Goal: Use online tool/utility: Use online tool/utility

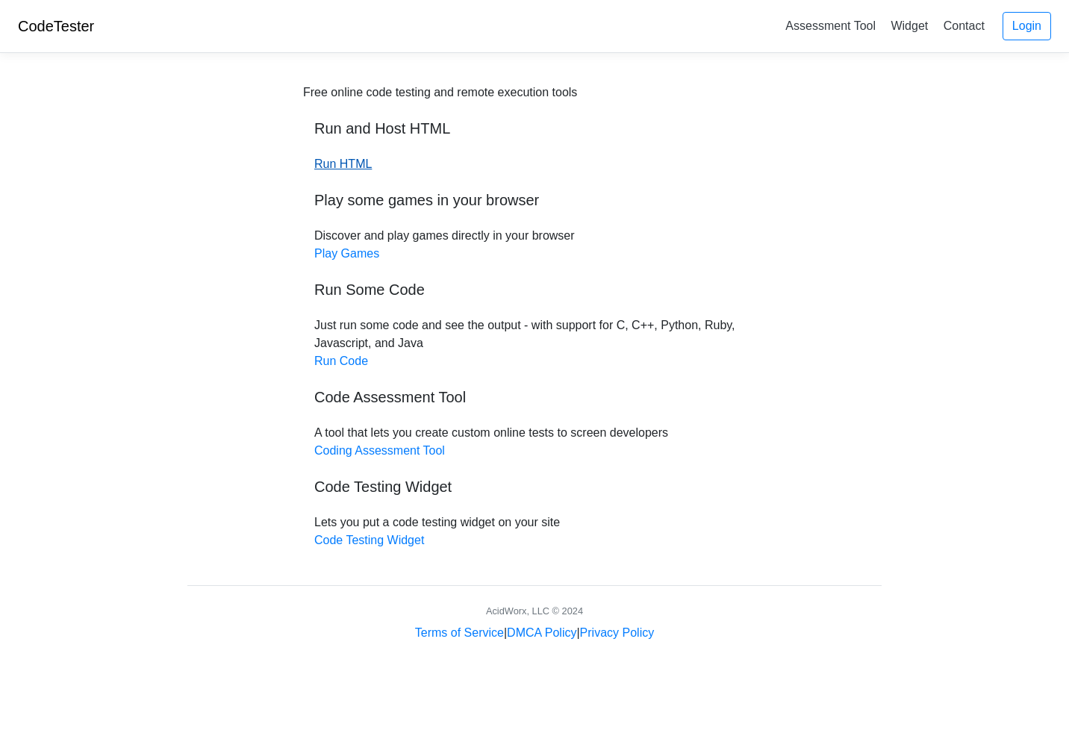
click at [363, 166] on link "Run HTML" at bounding box center [342, 164] width 57 height 13
click at [349, 370] on div "Free online code testing and remote execution tools Run and Host HTML Run HTML …" at bounding box center [534, 317] width 463 height 466
click at [346, 363] on link "Run Code" at bounding box center [341, 361] width 54 height 13
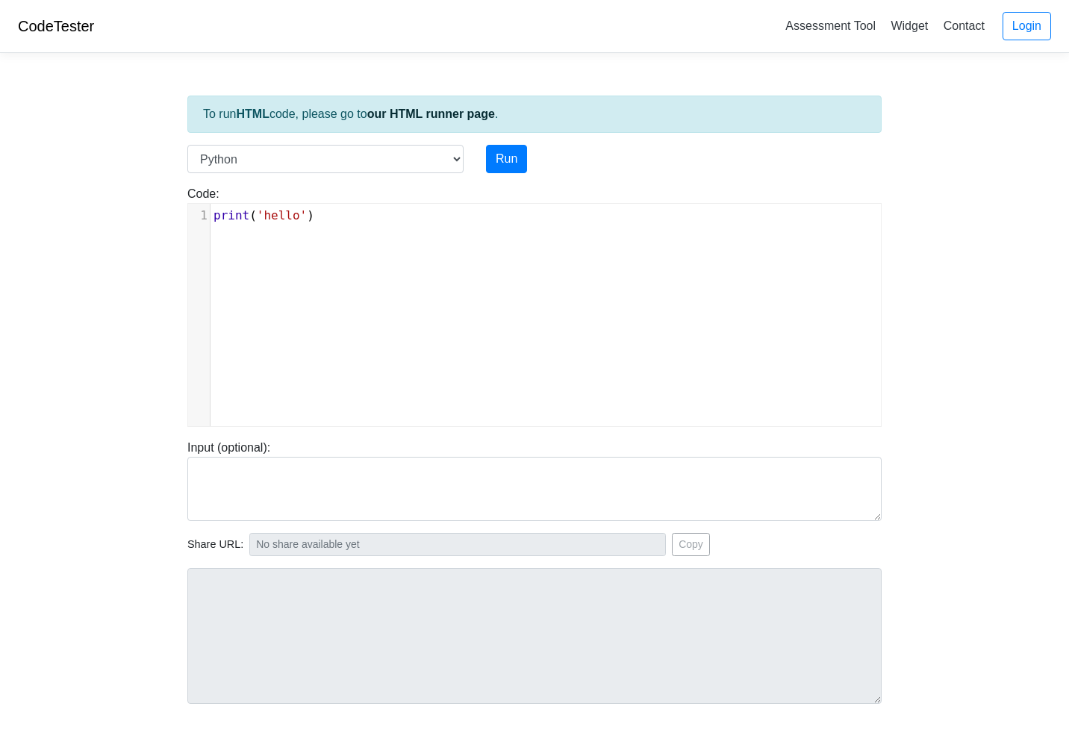
click at [378, 247] on div "xxxxxxxxxx 1 print ( 'hello' )" at bounding box center [545, 326] width 715 height 245
type textarea "print('hello')"
paste textarea
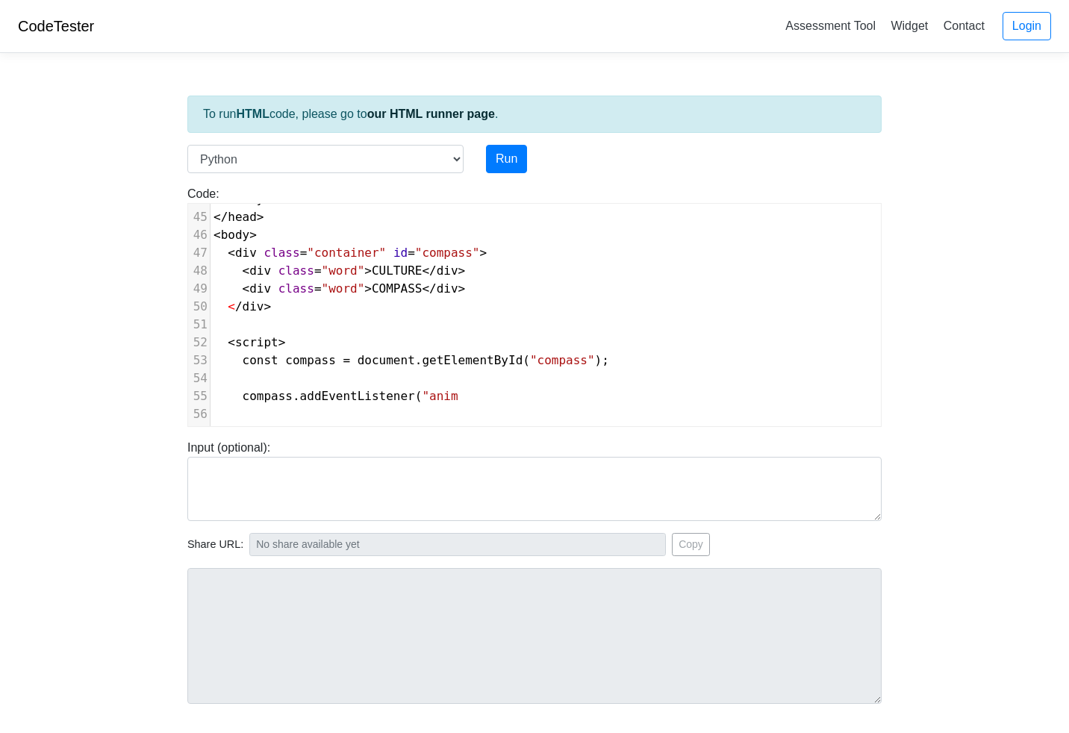
scroll to position [805, 0]
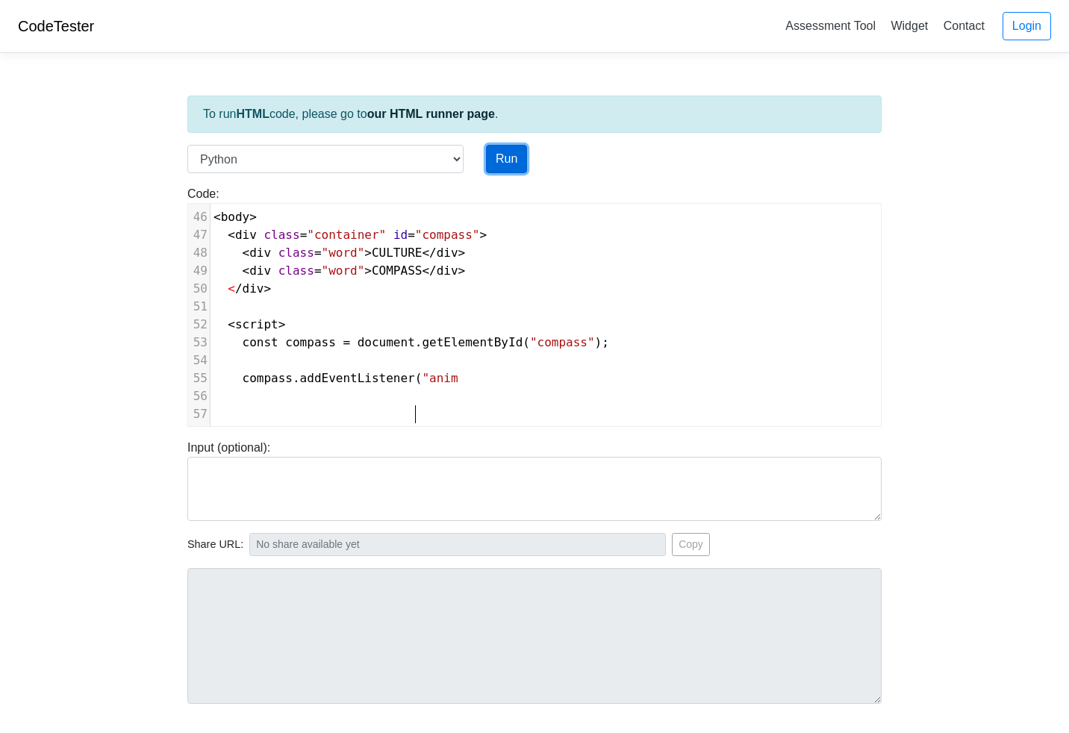
click at [504, 161] on button "Run" at bounding box center [506, 159] width 41 height 28
type input "[URL][DOMAIN_NAME]"
type textarea "Submission status: Runtime Error (NZEC) Stderr: File "script.py", line 1 <!DOCT…"
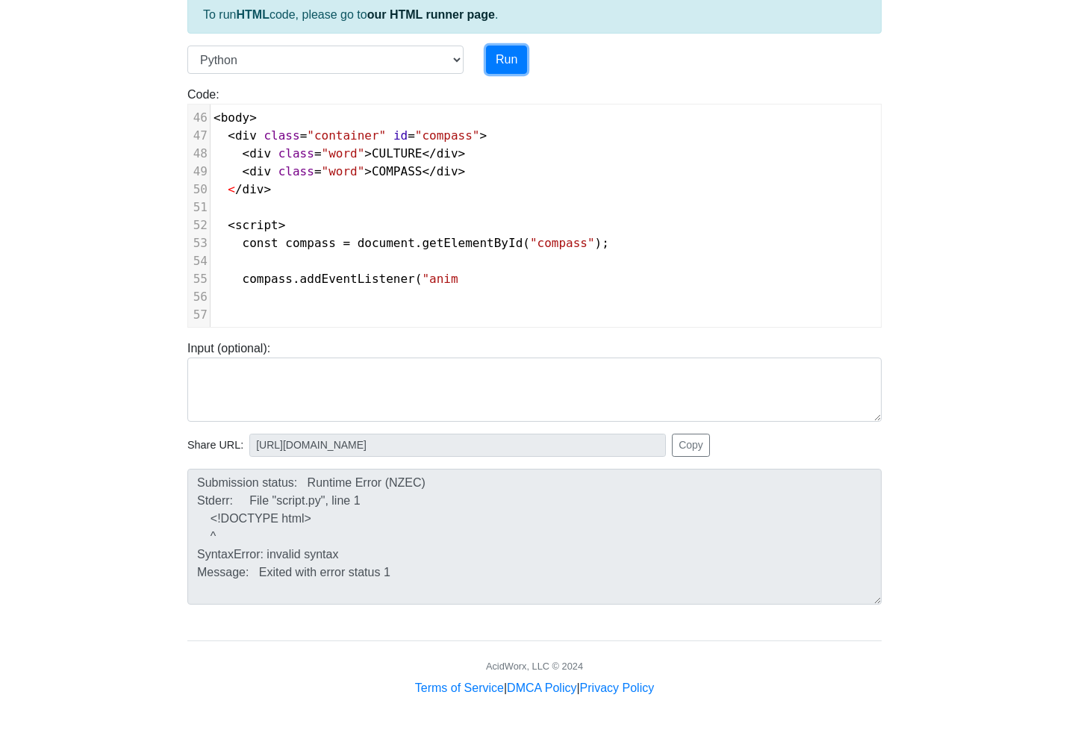
scroll to position [0, 0]
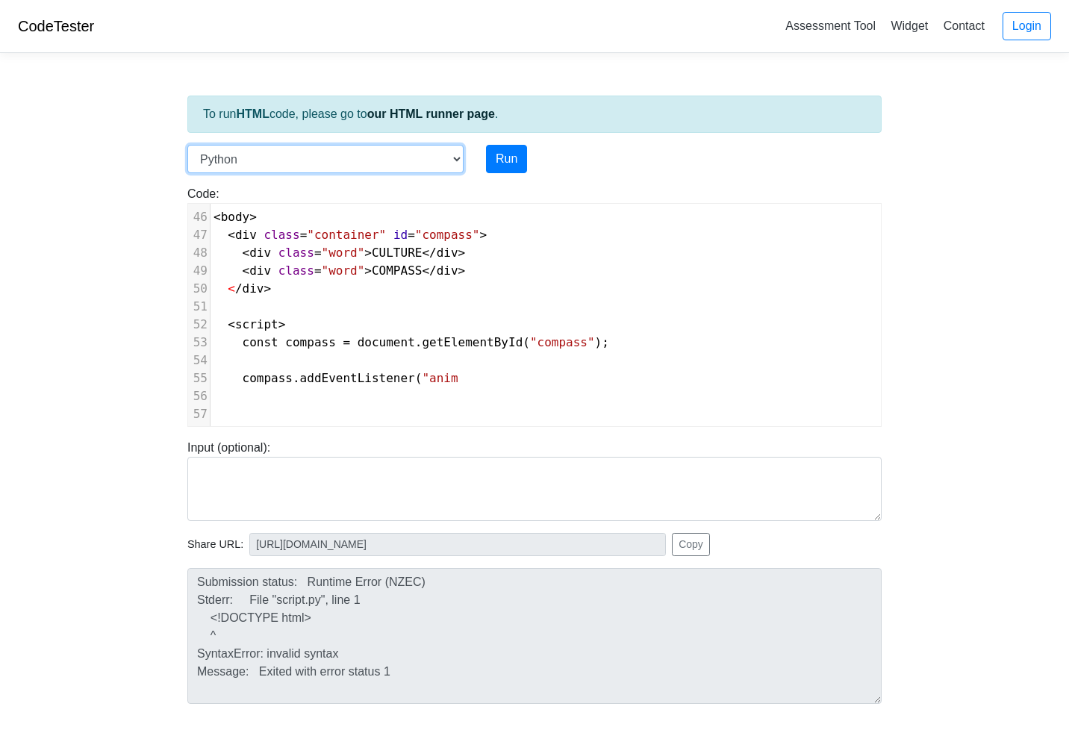
click at [438, 160] on select "C C++ Go Java Javascript Python Ruby" at bounding box center [325, 159] width 276 height 28
select select "javascript"
click at [187, 145] on select "C C++ Go Java Javascript Python Ruby" at bounding box center [325, 159] width 276 height 28
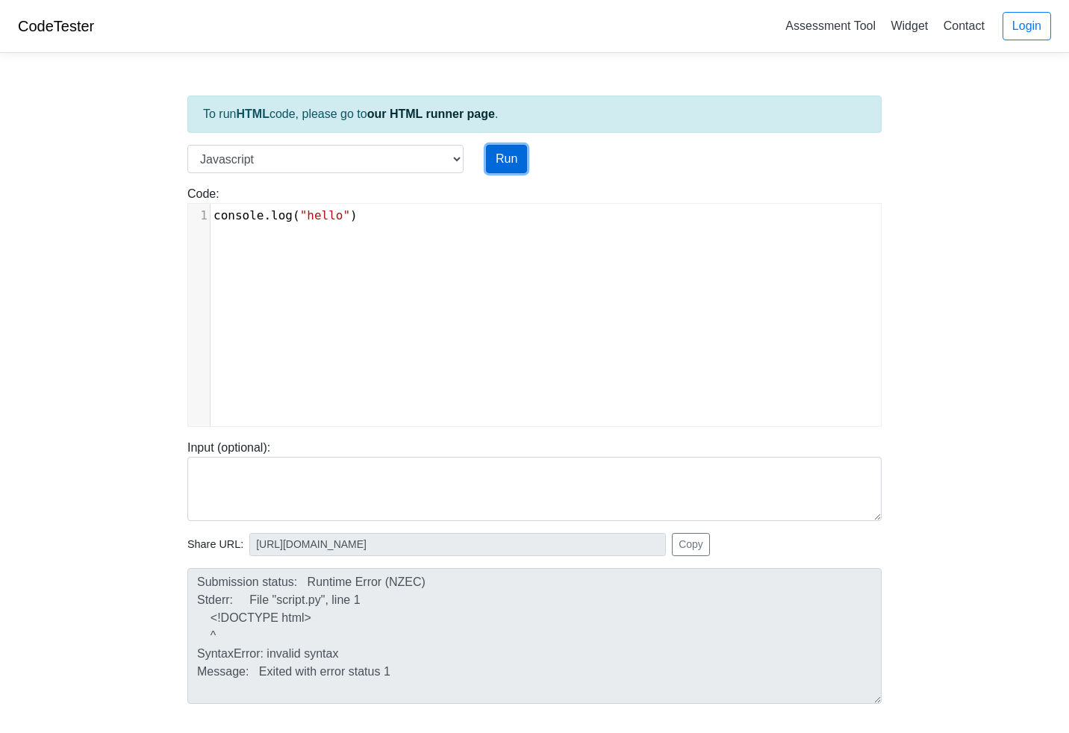
click at [513, 164] on button "Run" at bounding box center [506, 159] width 41 height 28
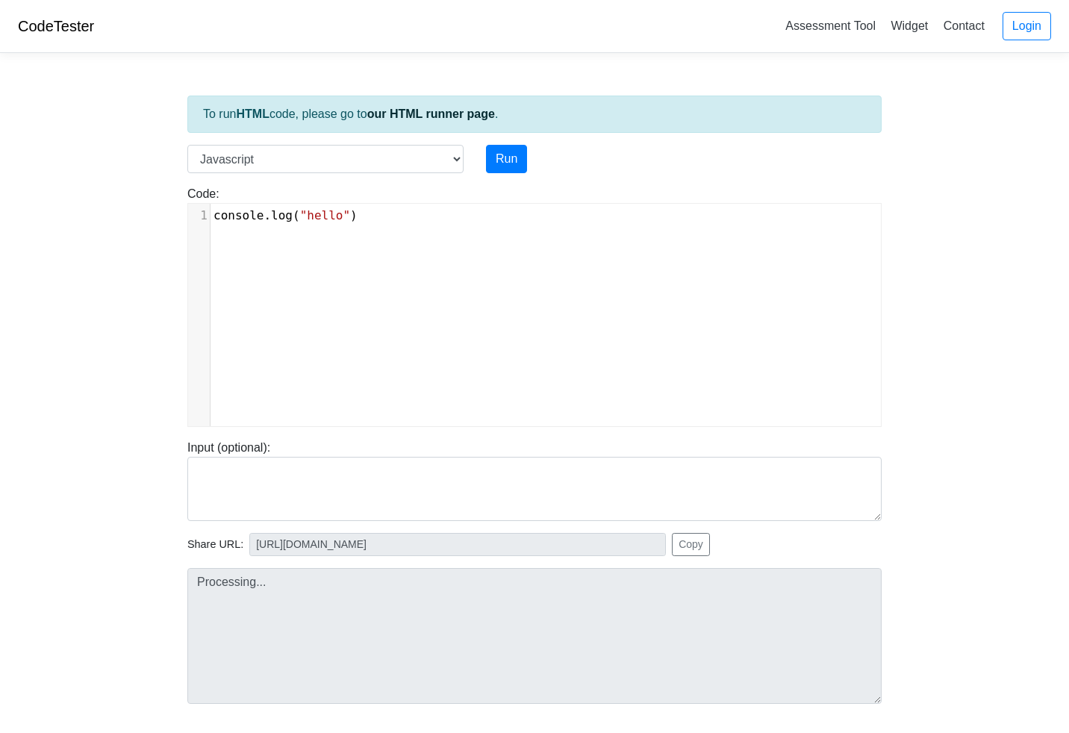
scroll to position [6, 0]
click at [427, 220] on pre "console . log ( "hello" )" at bounding box center [546, 216] width 671 height 18
type textarea "console.log("hello")"
drag, startPoint x: 402, startPoint y: 214, endPoint x: 145, endPoint y: 181, distance: 258.9
click at [145, 181] on body "CodeTester Assessment Tool Widget Contact Login To run HTML code, please go to …" at bounding box center [534, 398] width 1069 height 797
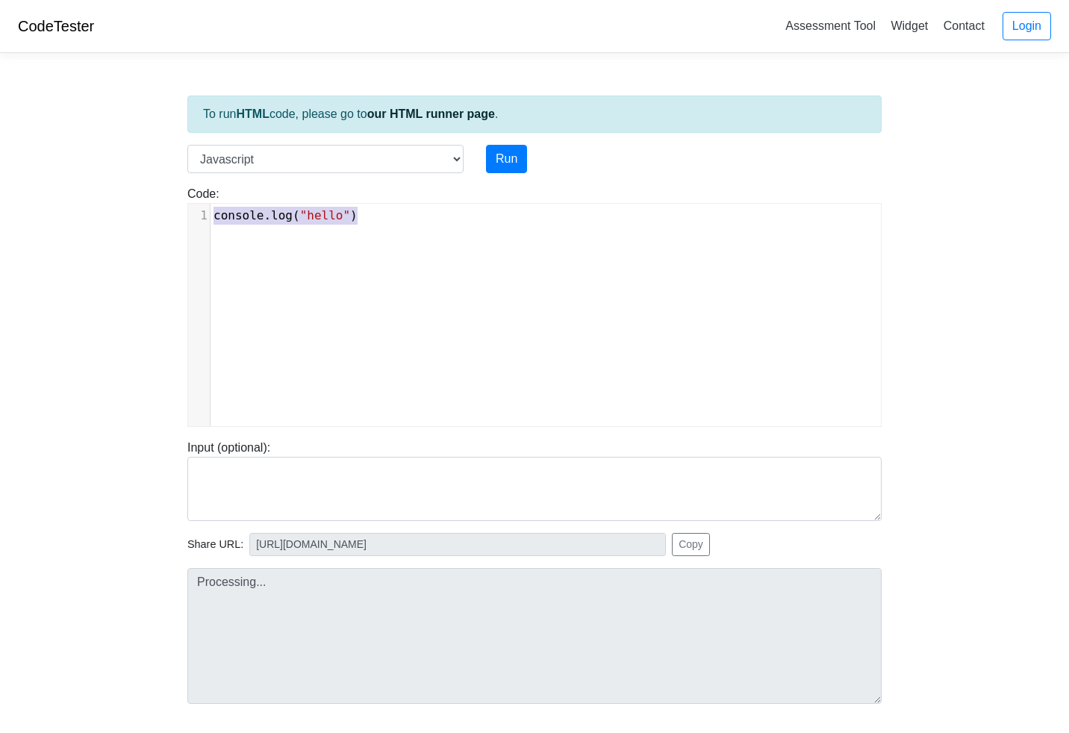
type input "[URL][DOMAIN_NAME]"
type textarea "Stdout: hello"
paste textarea
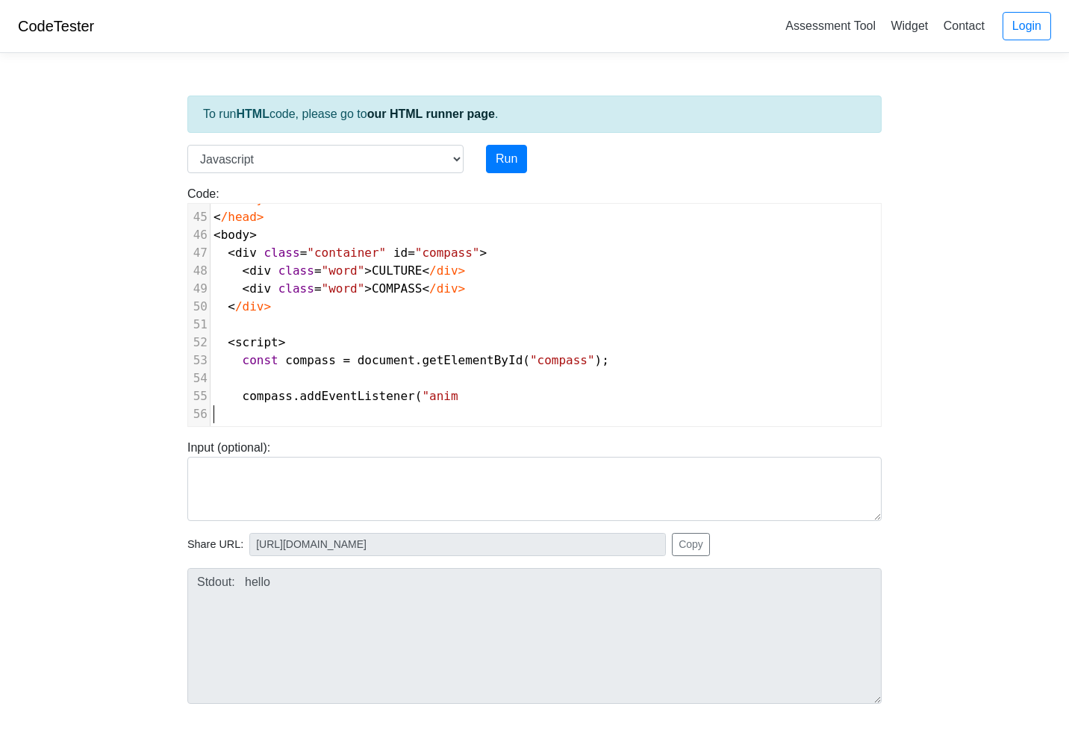
scroll to position [805, 0]
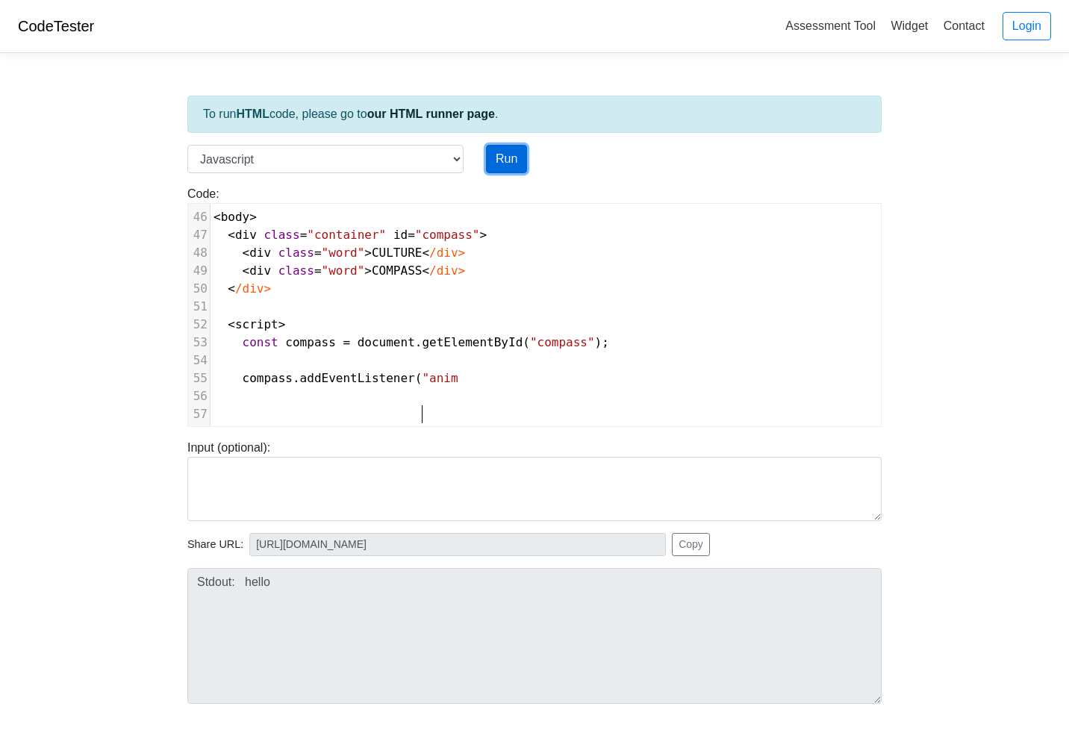
click at [502, 170] on button "Run" at bounding box center [506, 159] width 41 height 28
type input "[URL][DOMAIN_NAME]"
type textarea "Submission status: Runtime Error (NZEC) Stderr: /box/script.js:1 <!DOCTYPE html…"
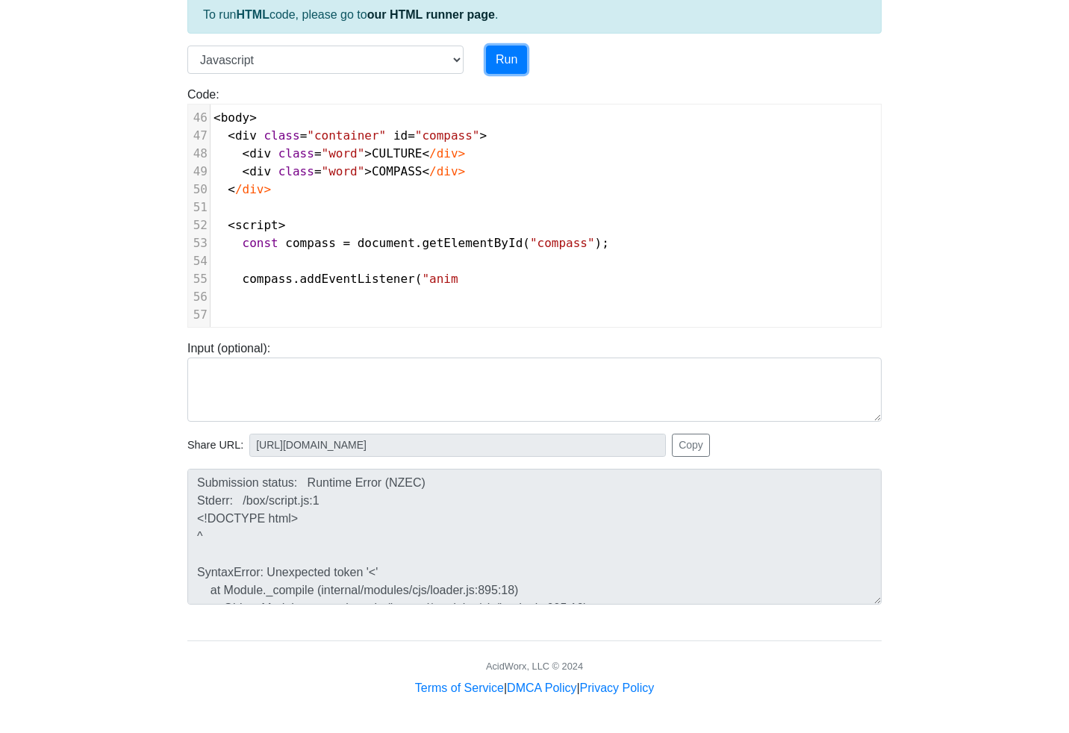
scroll to position [0, 0]
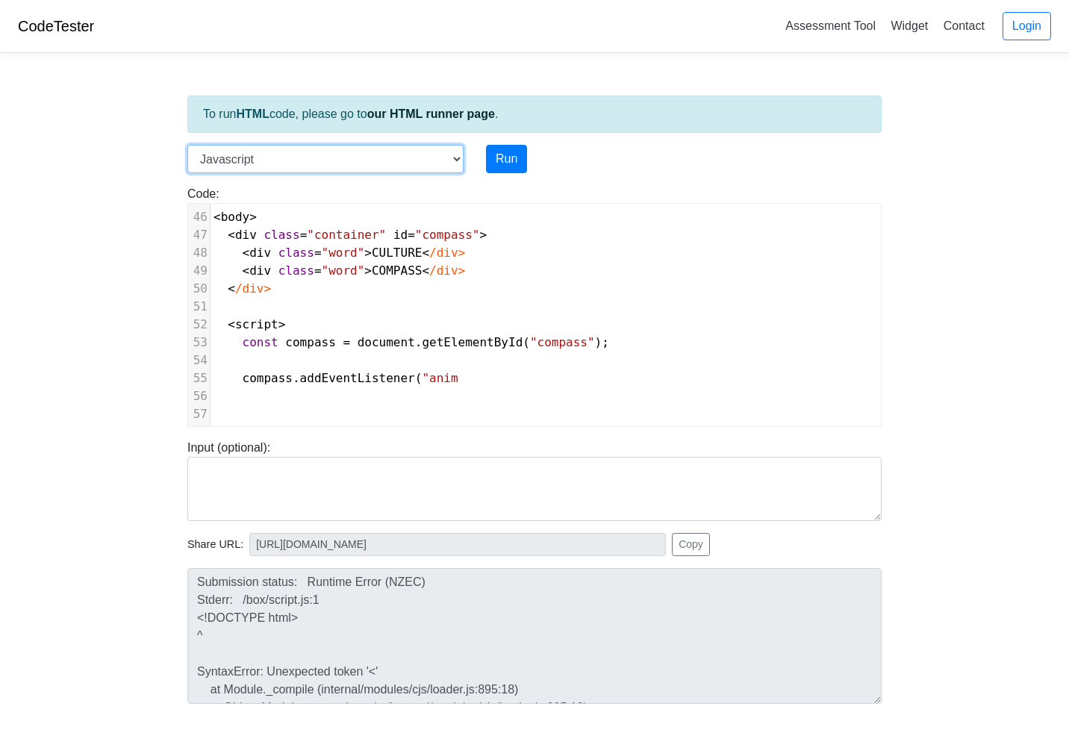
click at [310, 154] on select "C C++ Go Java Javascript Python Ruby" at bounding box center [325, 159] width 276 height 28
select select "cpp"
click at [187, 145] on select "C C++ Go Java Javascript Python Ruby" at bounding box center [325, 159] width 276 height 28
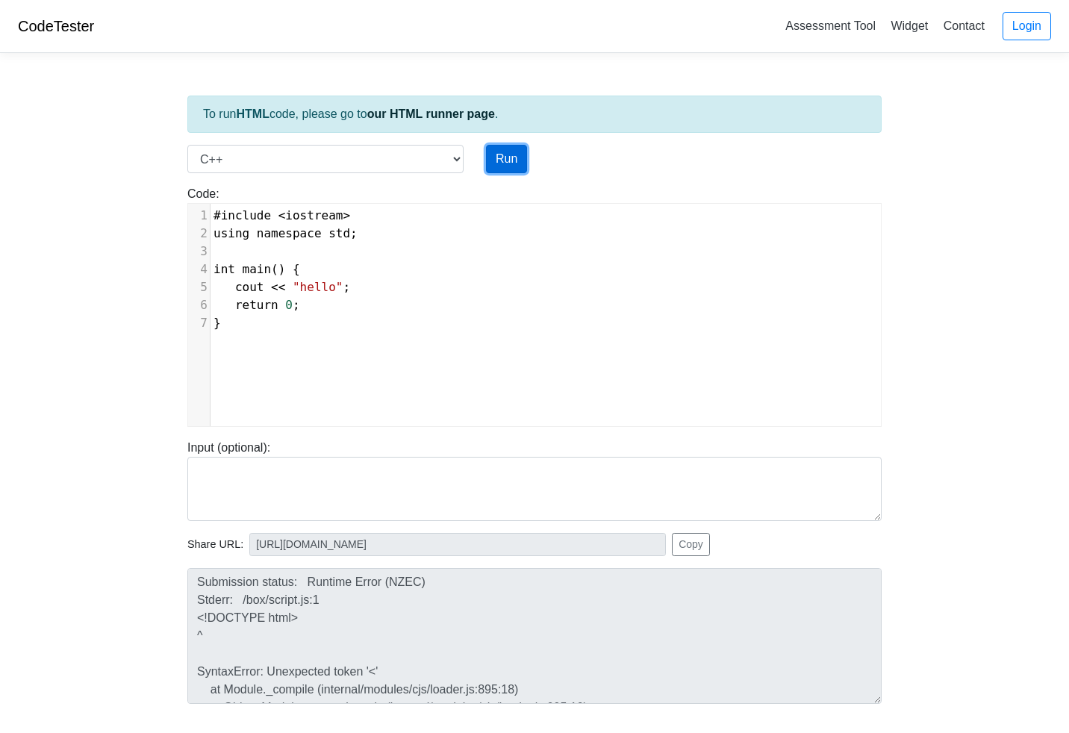
click at [508, 162] on button "Run" at bounding box center [506, 159] width 41 height 28
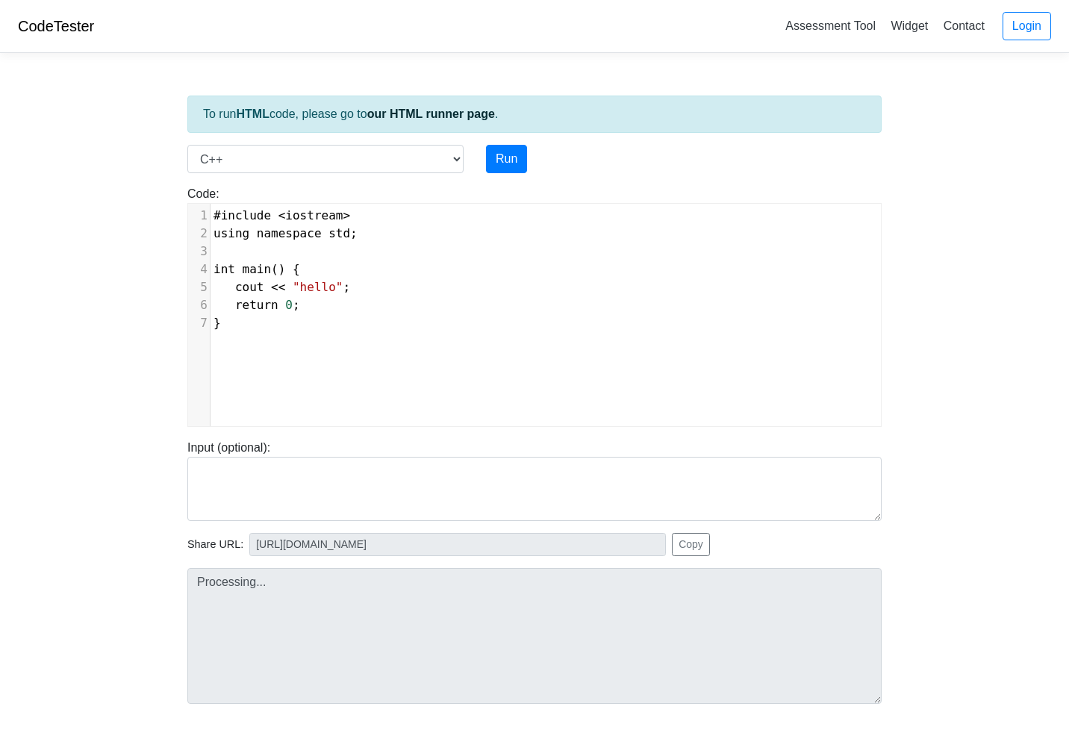
scroll to position [6, 0]
click at [387, 323] on pre "}" at bounding box center [546, 323] width 671 height 18
type textarea "#include <iostream> using namespace std; int main() { cout << "hello"; return 0…"
drag, startPoint x: 381, startPoint y: 341, endPoint x: 22, endPoint y: -16, distance: 505.8
click at [22, 0] on html "CodeTester Assessment Tool Widget Contact Login To run HTML code, please go to …" at bounding box center [534, 416] width 1069 height 833
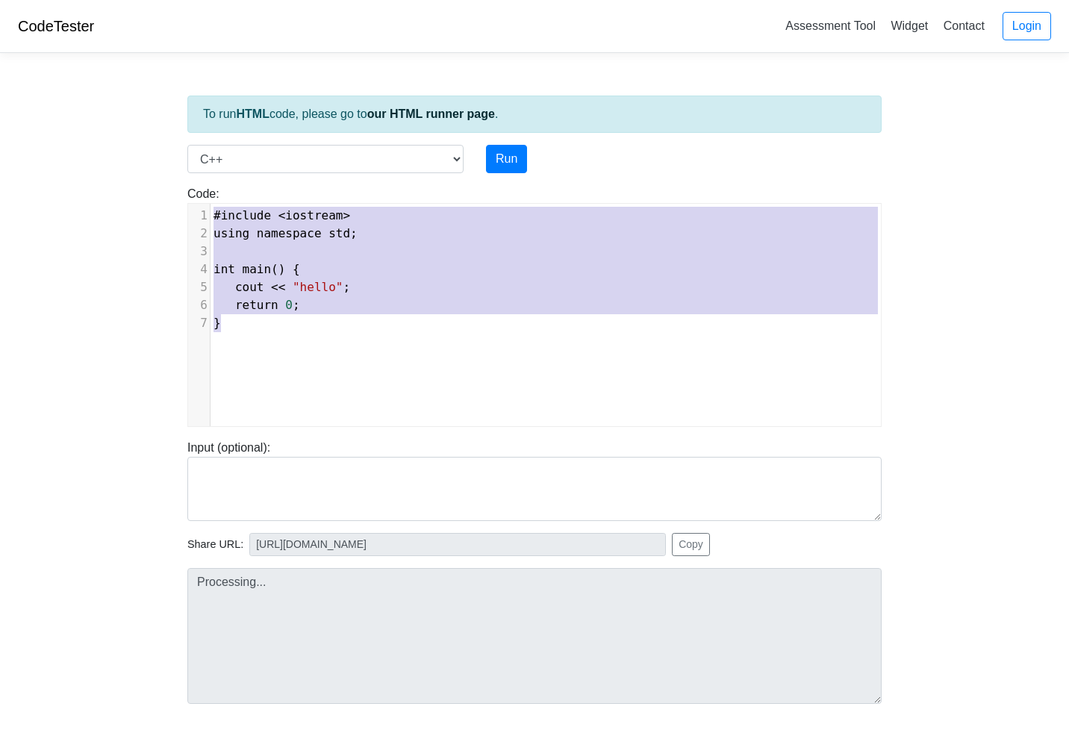
type input "[URL][DOMAIN_NAME]"
type textarea "Stdout: hello"
paste textarea
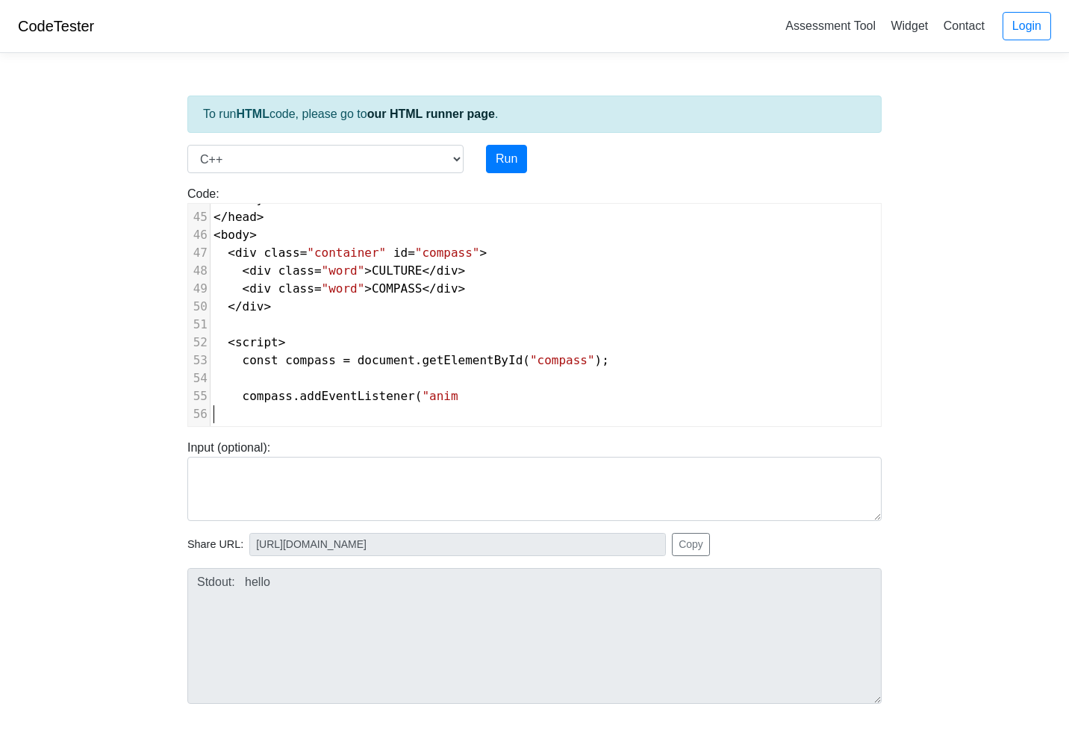
scroll to position [805, 0]
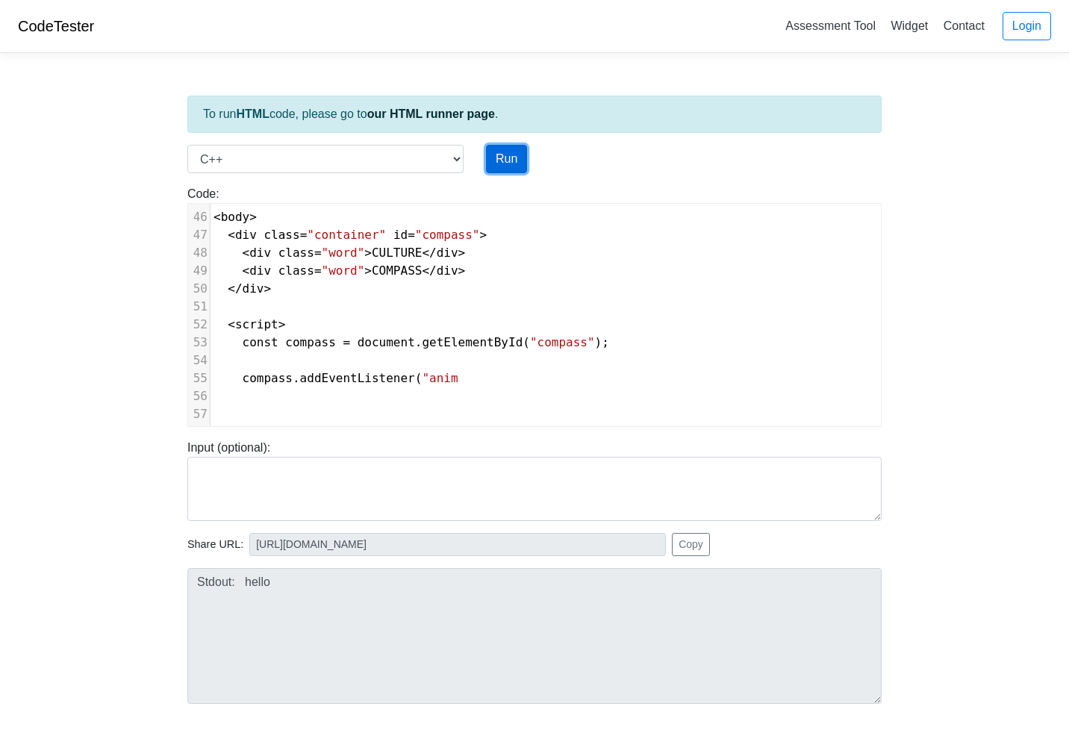
click at [508, 154] on button "Run" at bounding box center [506, 159] width 41 height 28
type input "[URL][DOMAIN_NAME]"
type textarea "Loremipsum dolors: Ametconsect Adipi Elitsed Doeius: temp.inc:31:77: utlab: etd…"
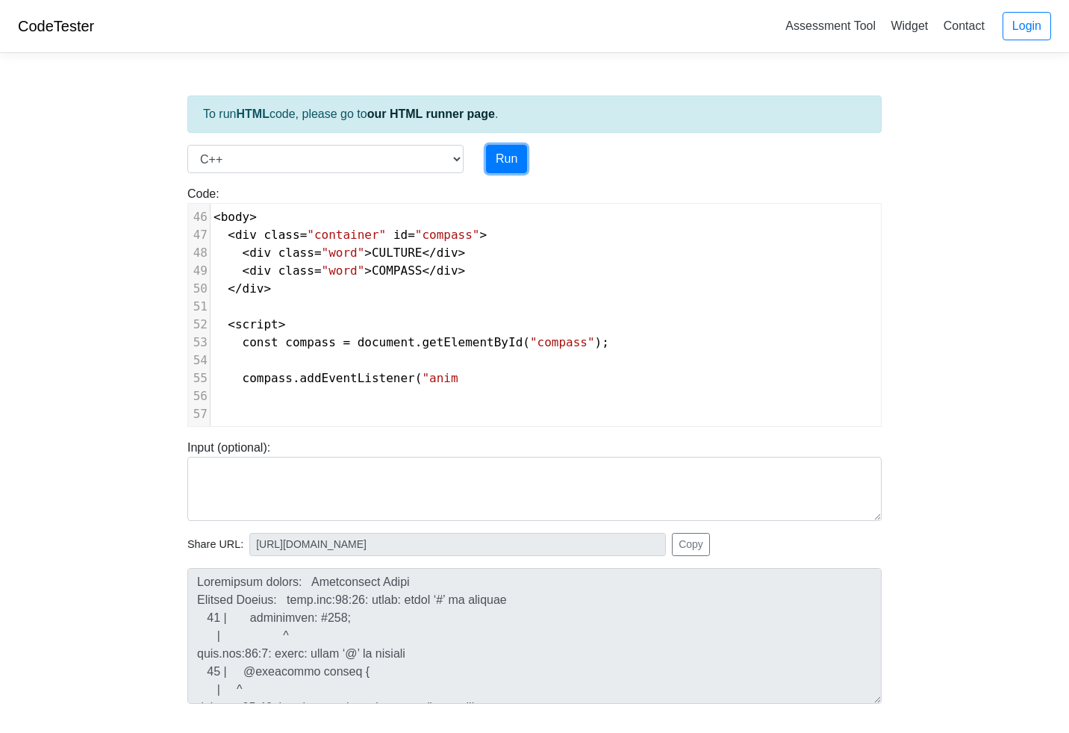
scroll to position [99, 0]
